Goal: Complete application form

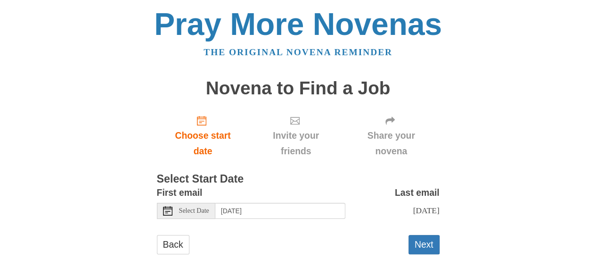
click at [170, 209] on use at bounding box center [167, 210] width 9 height 9
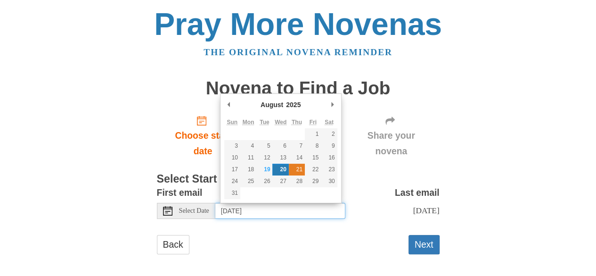
type input "Thursday, August 21st"
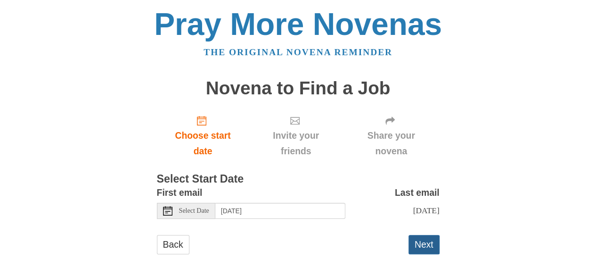
click at [433, 246] on button "Next" at bounding box center [424, 244] width 31 height 19
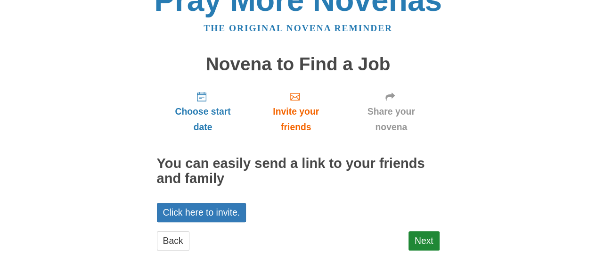
scroll to position [25, 0]
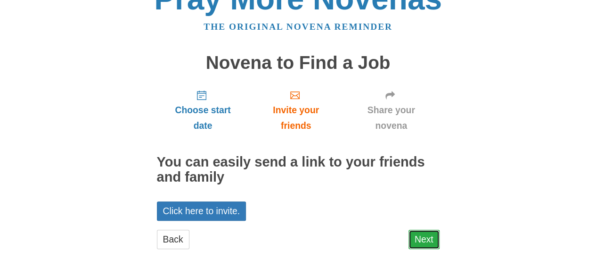
click at [422, 243] on link "Next" at bounding box center [424, 239] width 31 height 19
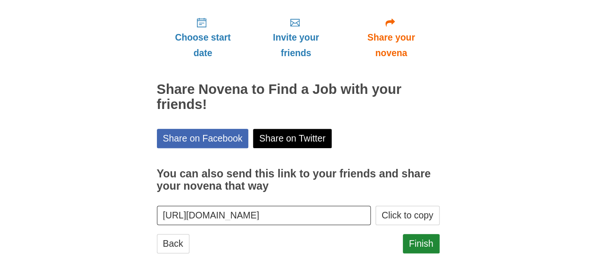
scroll to position [102, 0]
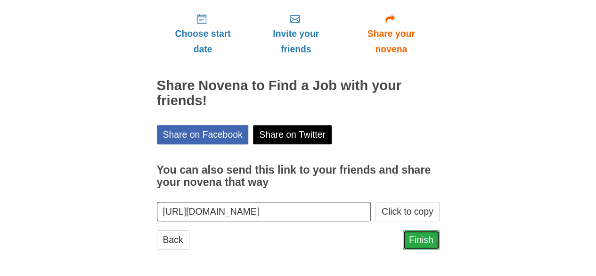
click at [414, 236] on link "Finish" at bounding box center [421, 239] width 37 height 19
